Goal: Communication & Community: Participate in discussion

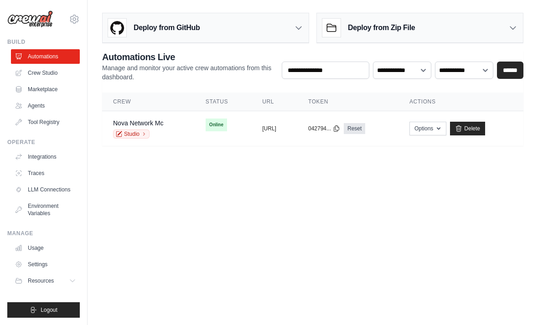
click at [206, 124] on span "Online" at bounding box center [216, 124] width 21 height 13
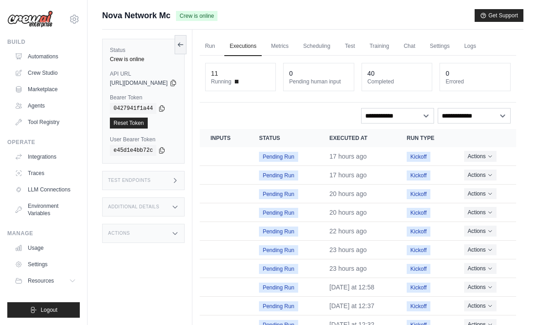
click at [420, 46] on link "Chat" at bounding box center [409, 46] width 22 height 19
click at [56, 307] on span "Logout" at bounding box center [49, 309] width 17 height 7
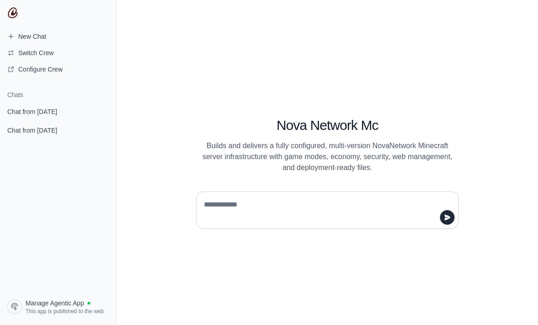
click at [45, 110] on span "Chat from September 2" at bounding box center [32, 111] width 50 height 9
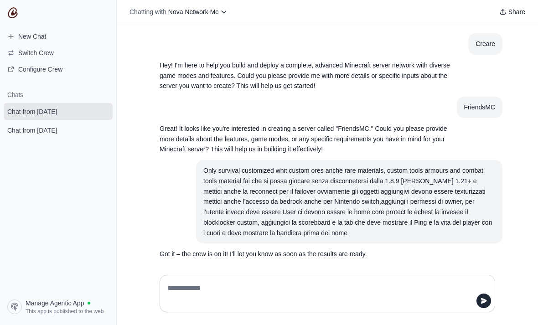
click at [39, 128] on span "Chat from September 1" at bounding box center [32, 130] width 50 height 9
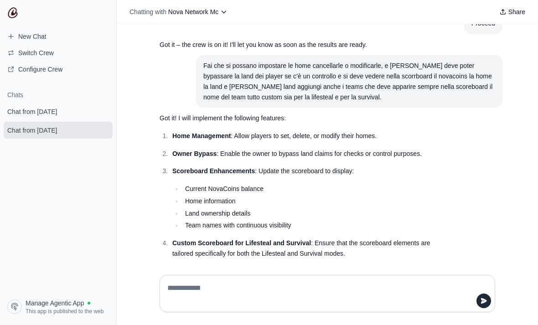
scroll to position [10609, 0]
